Goal: Task Accomplishment & Management: Manage account settings

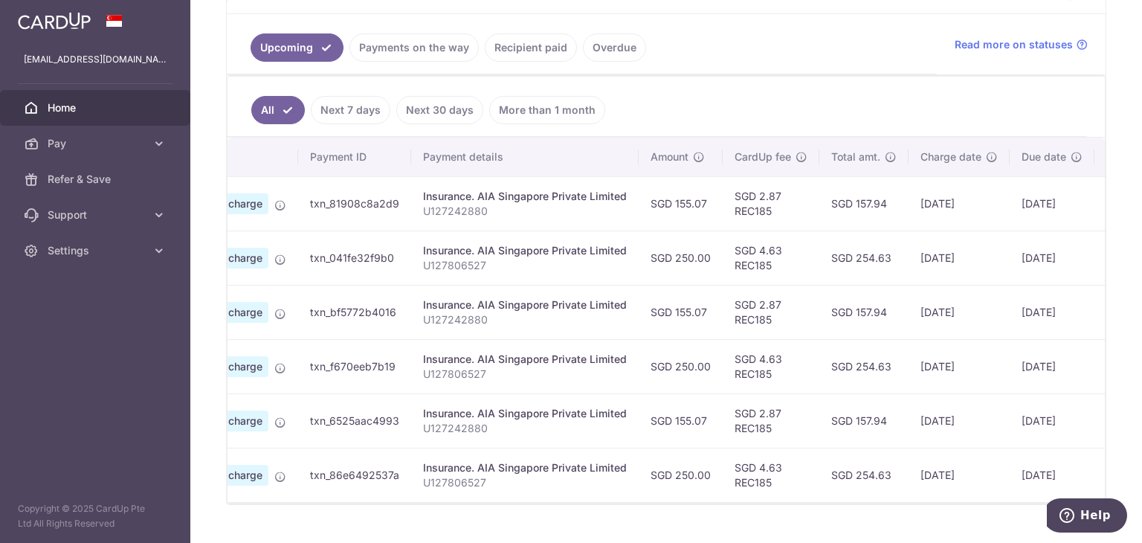
scroll to position [0, 222]
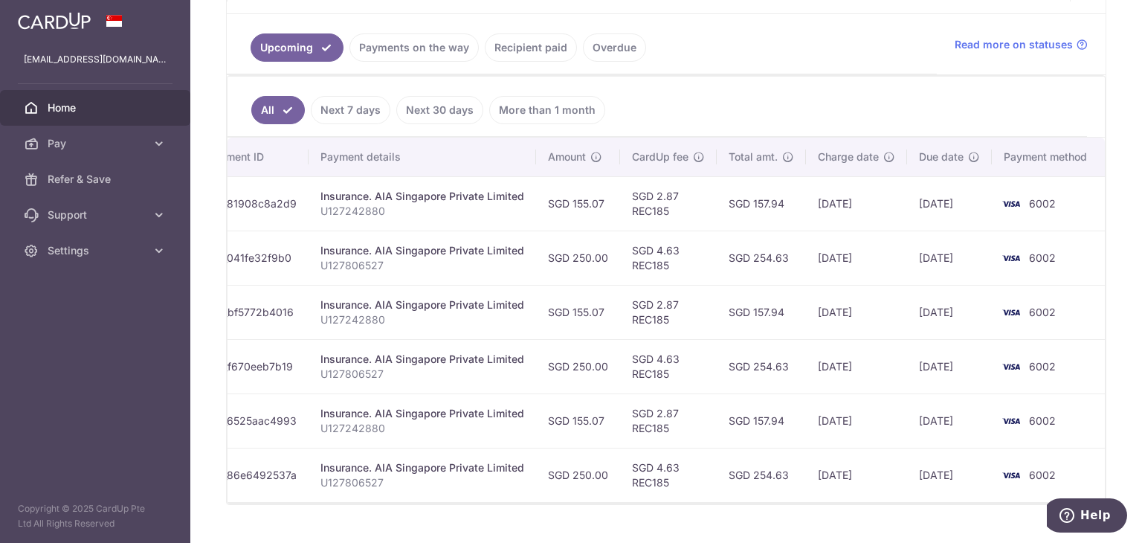
click at [407, 45] on link "Payments on the way" at bounding box center [413, 47] width 129 height 28
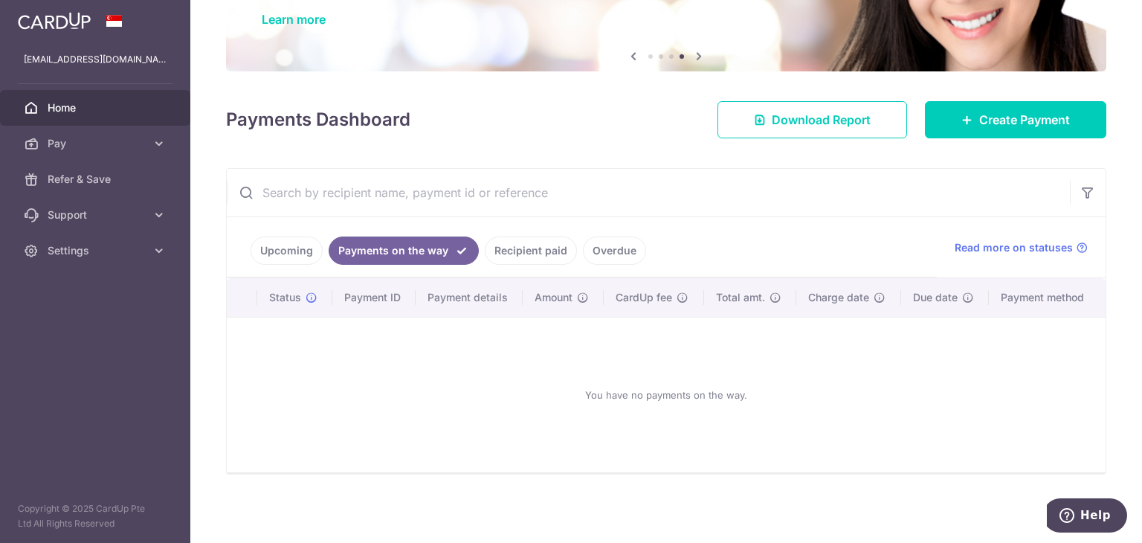
click at [507, 248] on link "Recipient paid" at bounding box center [531, 250] width 92 height 28
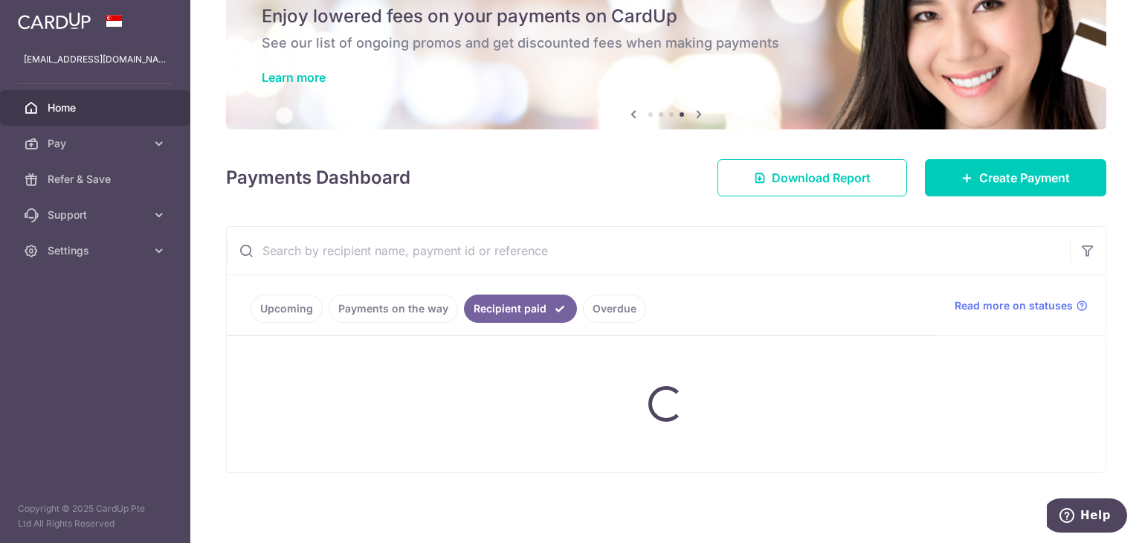
scroll to position [119, 0]
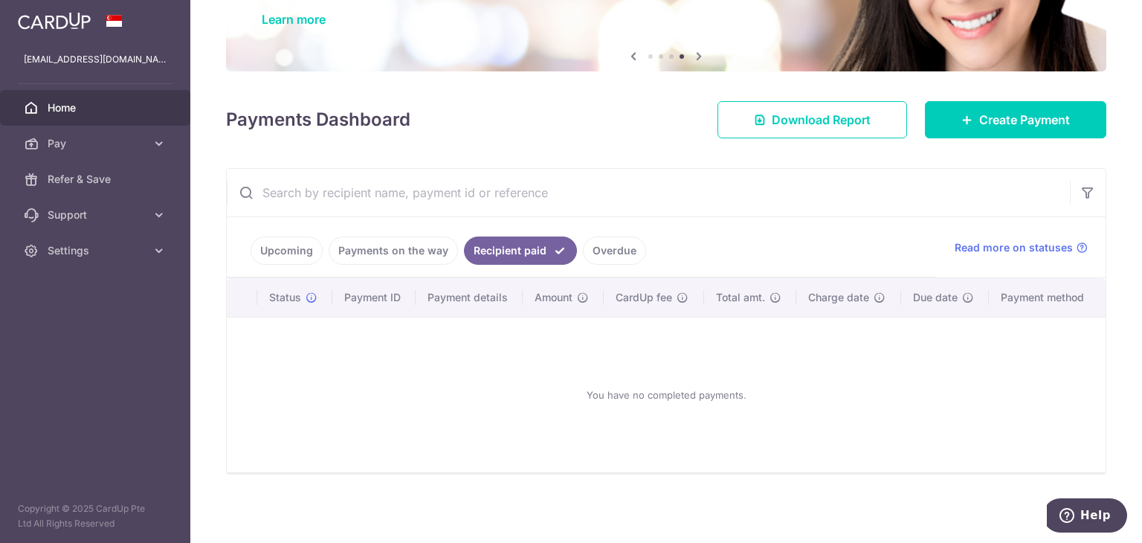
click at [294, 254] on link "Upcoming" at bounding box center [287, 250] width 72 height 28
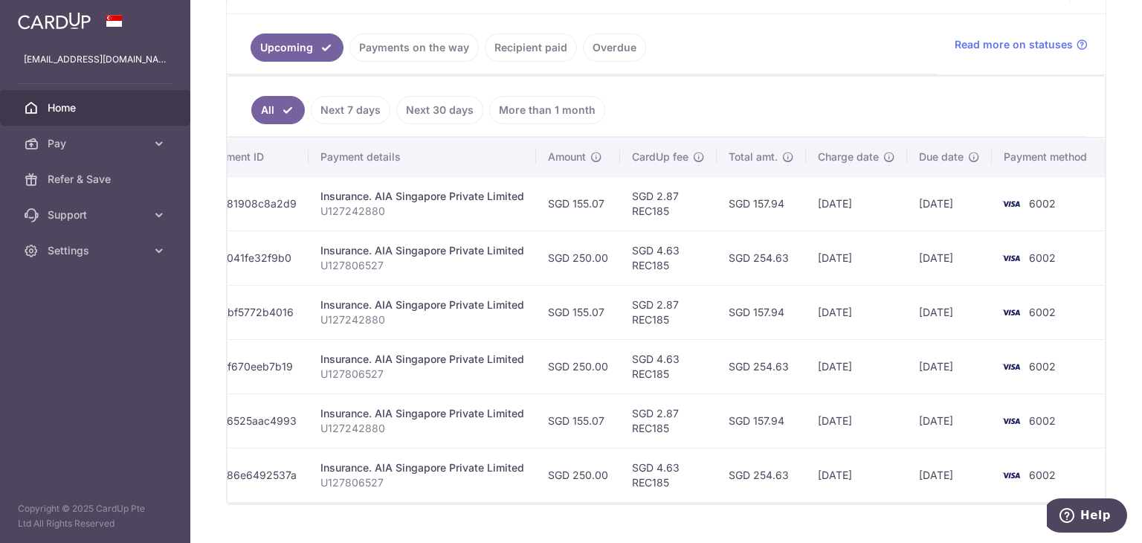
scroll to position [0, 0]
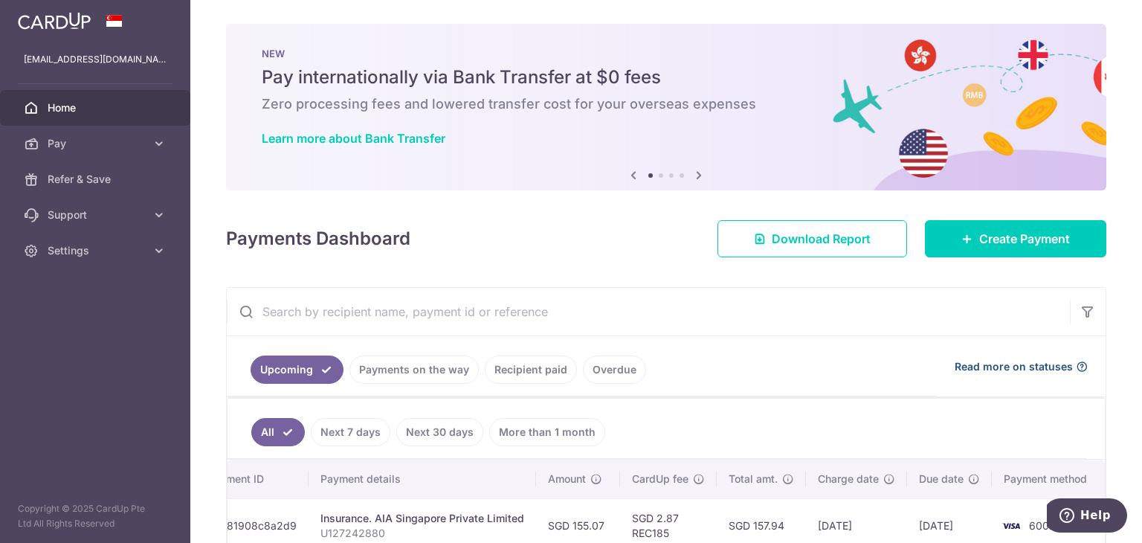
click at [1032, 367] on span "Read more on statuses" at bounding box center [1014, 366] width 118 height 15
click at [83, 258] on link "Settings" at bounding box center [95, 251] width 190 height 36
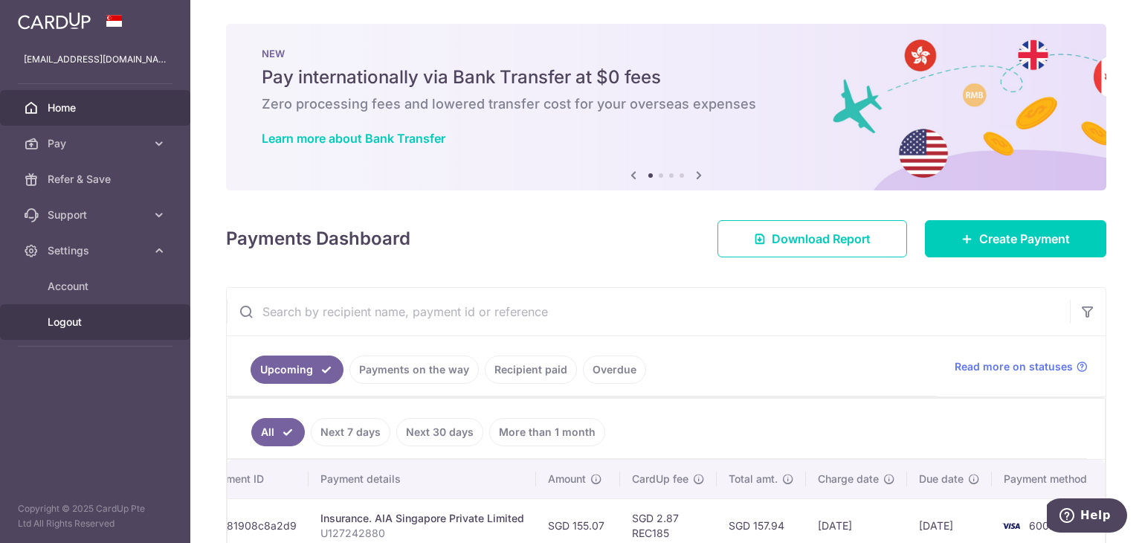
click at [86, 317] on span "Logout" at bounding box center [97, 321] width 98 height 15
